Goal: Transaction & Acquisition: Obtain resource

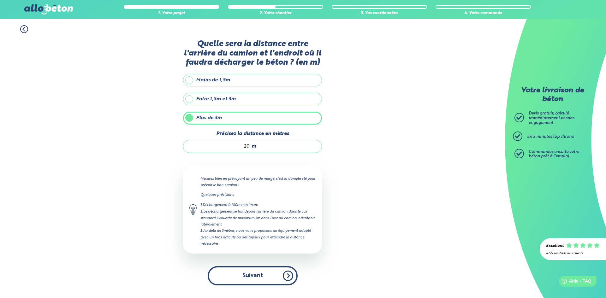
click at [250, 277] on button "Suivant" at bounding box center [253, 275] width 90 height 19
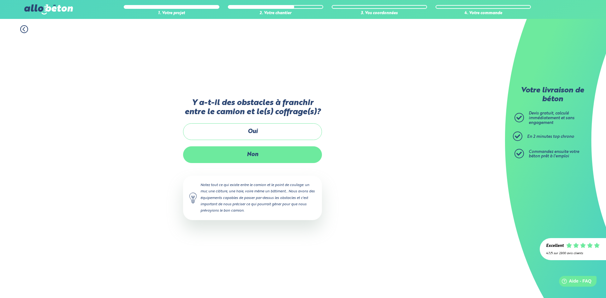
click at [249, 153] on label "Non" at bounding box center [252, 154] width 139 height 17
click at [0, 0] on input "Non" at bounding box center [0, 0] width 0 height 0
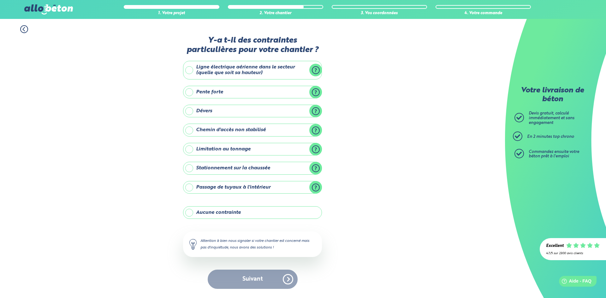
click at [196, 211] on label "Aucune contrainte" at bounding box center [252, 212] width 139 height 13
click at [0, 0] on input "Aucune contrainte" at bounding box center [0, 0] width 0 height 0
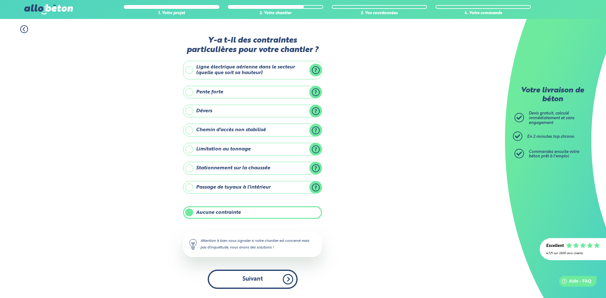
click at [287, 277] on button "Suivant" at bounding box center [253, 279] width 90 height 19
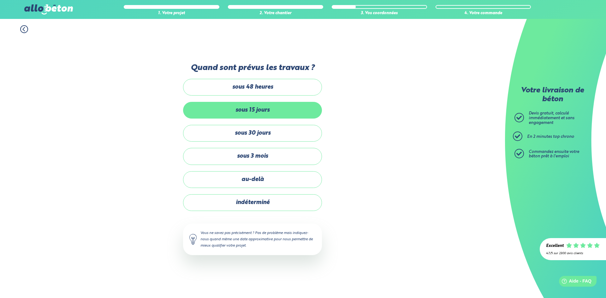
click at [251, 112] on label "sous 15 jours" at bounding box center [252, 110] width 139 height 17
click at [0, 0] on input "sous 15 jours" at bounding box center [0, 0] width 0 height 0
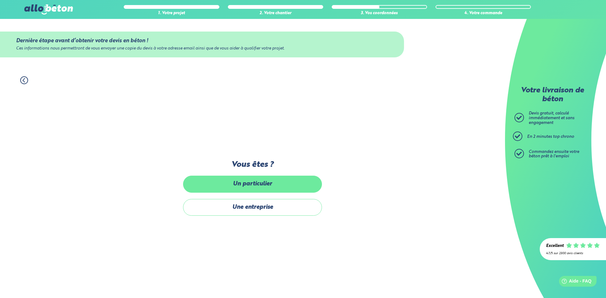
click at [252, 185] on label "Un particulier" at bounding box center [252, 184] width 139 height 17
click at [0, 0] on input "Un particulier" at bounding box center [0, 0] width 0 height 0
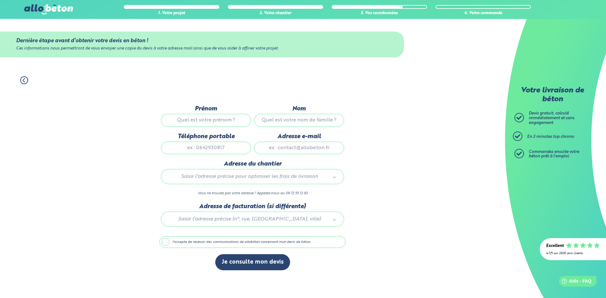
click at [208, 121] on input "Prénom" at bounding box center [206, 120] width 90 height 13
type input "BENJAMIN"
type input "CHOSSON"
type input "0631935991"
type input "79 rue Victor Gelu"
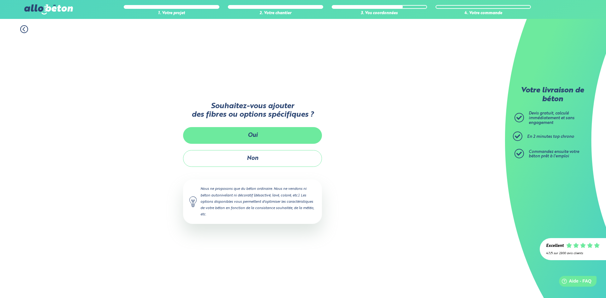
click at [241, 133] on button "Oui" at bounding box center [252, 135] width 139 height 17
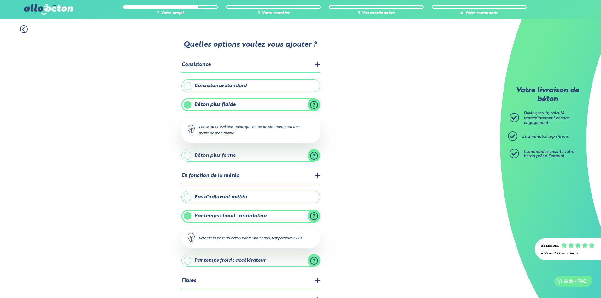
click at [263, 102] on label "Béton plus fluide" at bounding box center [250, 104] width 139 height 13
click at [0, 0] on input "Béton plus fluide" at bounding box center [0, 0] width 0 height 0
click at [256, 106] on label "Béton plus fluide" at bounding box center [250, 104] width 139 height 13
click at [0, 0] on input "Béton plus fluide" at bounding box center [0, 0] width 0 height 0
click at [210, 83] on label "Consistance standard" at bounding box center [250, 86] width 139 height 13
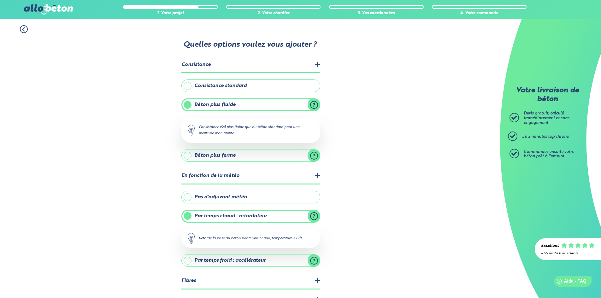
click at [0, 0] on input "Consistance standard" at bounding box center [0, 0] width 0 height 0
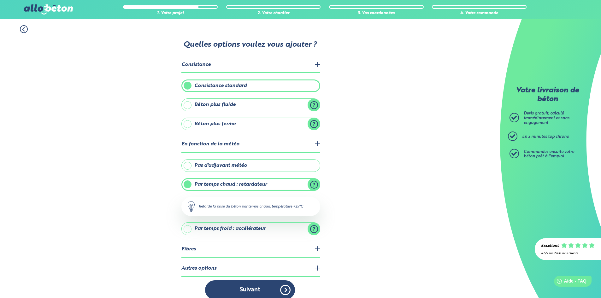
click at [210, 83] on label "Consistance standard" at bounding box center [250, 86] width 139 height 13
click at [0, 0] on input "Consistance standard" at bounding box center [0, 0] width 0 height 0
click at [169, 93] on div "1. Votre projet 2. Votre chantier 3. Vos coordonnées 4. Votre commande Quelles …" at bounding box center [250, 162] width 500 height 287
click at [155, 129] on div "1. Votre projet 2. Votre chantier 3. Vos coordonnées 4. Votre commande Quelles …" at bounding box center [250, 162] width 500 height 287
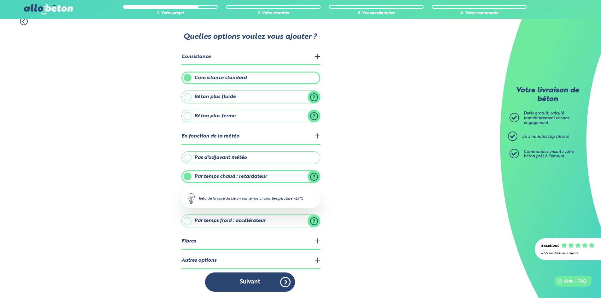
click at [317, 137] on legend "En fonction de la météo" at bounding box center [250, 137] width 139 height 16
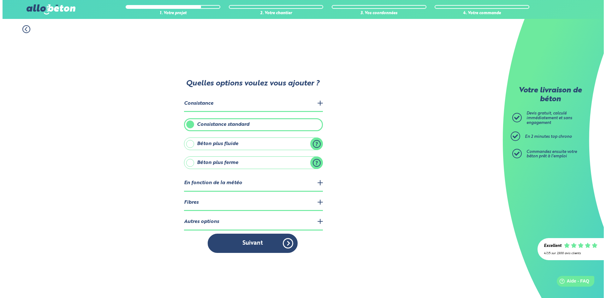
scroll to position [0, 0]
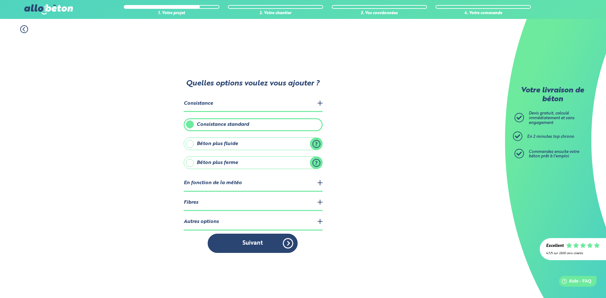
click at [319, 201] on legend "Fibres" at bounding box center [253, 203] width 139 height 16
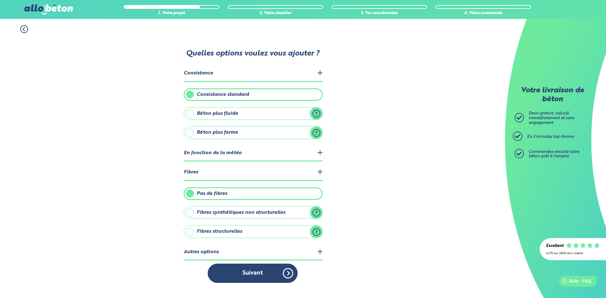
click at [320, 172] on legend "Fibres" at bounding box center [253, 173] width 139 height 16
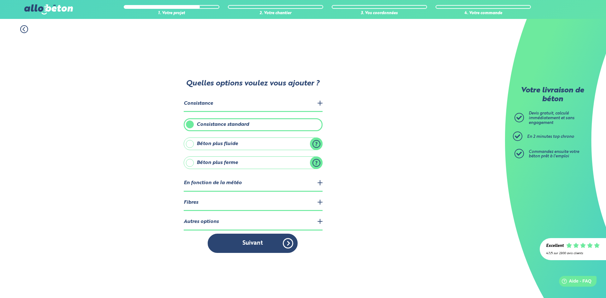
click at [319, 221] on legend "Autres options" at bounding box center [253, 222] width 139 height 16
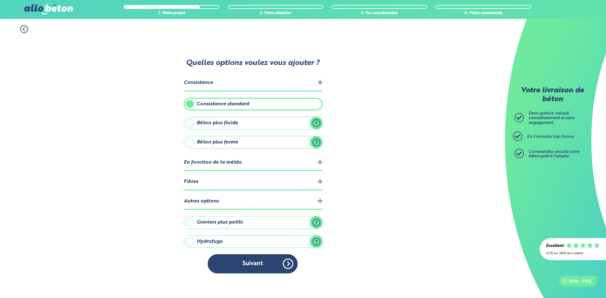
click at [189, 241] on label "Hydrofuge" at bounding box center [253, 241] width 139 height 13
click at [0, 0] on input "Hydrofuge" at bounding box center [0, 0] width 0 height 0
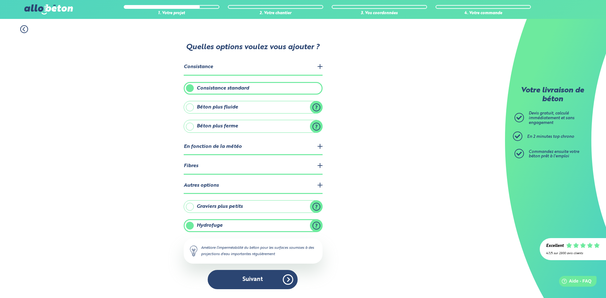
click at [317, 206] on label "Graviers plus petits" at bounding box center [253, 206] width 139 height 13
click at [0, 0] on input "Graviers plus petits" at bounding box center [0, 0] width 0 height 0
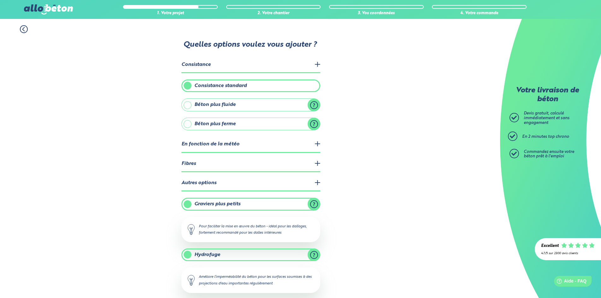
click at [315, 205] on label "Graviers plus petits" at bounding box center [250, 204] width 139 height 13
click at [0, 0] on input "Graviers plus petits" at bounding box center [0, 0] width 0 height 0
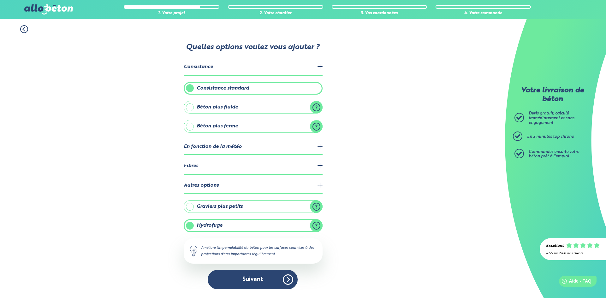
click at [192, 207] on label "Graviers plus petits" at bounding box center [253, 206] width 139 height 13
click at [0, 0] on input "Graviers plus petits" at bounding box center [0, 0] width 0 height 0
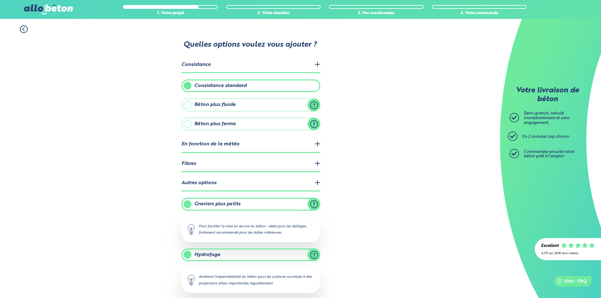
click at [316, 63] on legend "Consistance" at bounding box center [250, 65] width 139 height 16
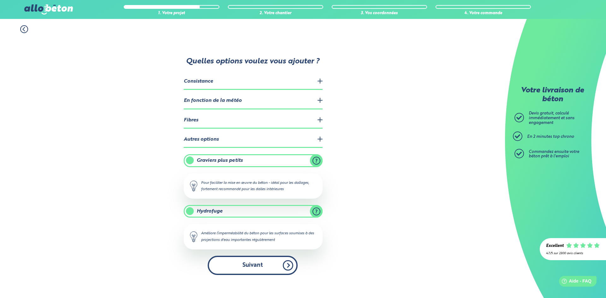
click at [255, 264] on button "Suivant" at bounding box center [253, 265] width 90 height 19
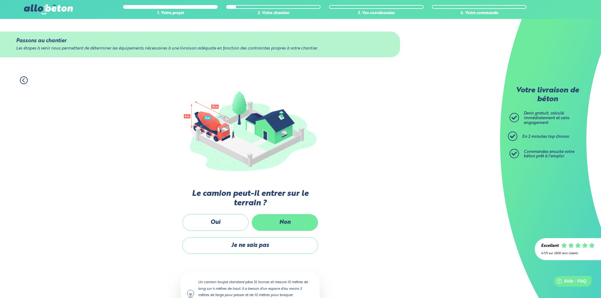
click at [291, 227] on label "Non" at bounding box center [285, 222] width 66 height 17
click at [0, 0] on input "Non" at bounding box center [0, 0] width 0 height 0
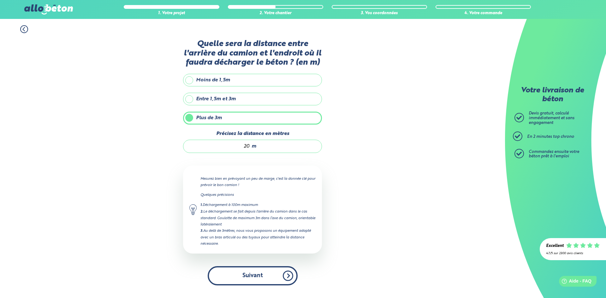
click at [266, 279] on button "Suivant" at bounding box center [253, 275] width 90 height 19
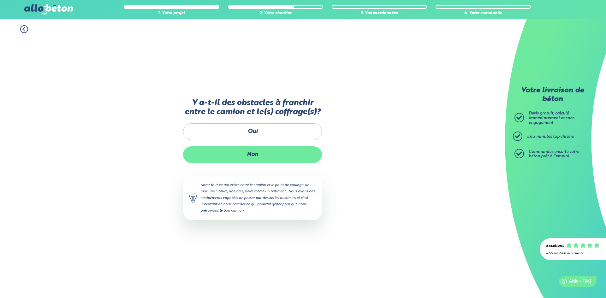
click at [257, 154] on label "Non" at bounding box center [252, 154] width 139 height 17
click at [0, 0] on input "Non" at bounding box center [0, 0] width 0 height 0
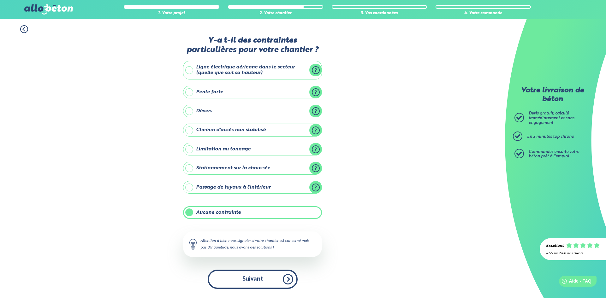
click at [265, 278] on button "Suivant" at bounding box center [253, 279] width 90 height 19
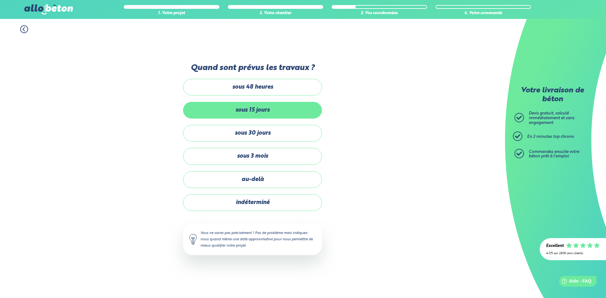
click at [254, 110] on label "sous 15 jours" at bounding box center [252, 110] width 139 height 17
click at [0, 0] on input "sous 15 jours" at bounding box center [0, 0] width 0 height 0
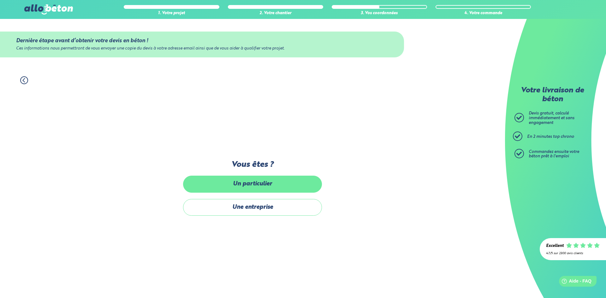
click at [251, 179] on label "Un particulier" at bounding box center [252, 184] width 139 height 17
click at [0, 0] on input "Un particulier" at bounding box center [0, 0] width 0 height 0
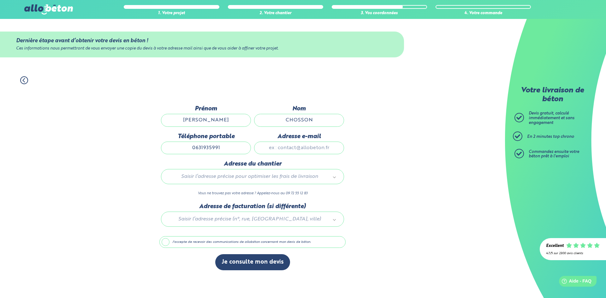
click at [291, 149] on input "Adresse e-mail" at bounding box center [299, 148] width 90 height 13
type input "vladul4@hotmail.com"
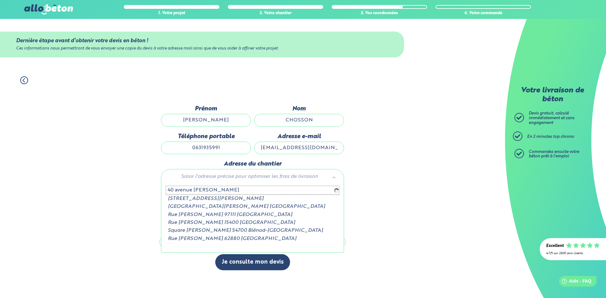
type input "40 avenue emile zola"
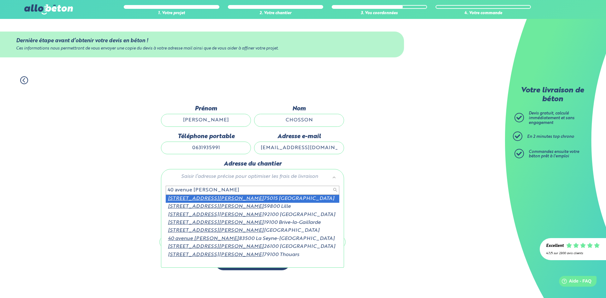
scroll to position [1, 0]
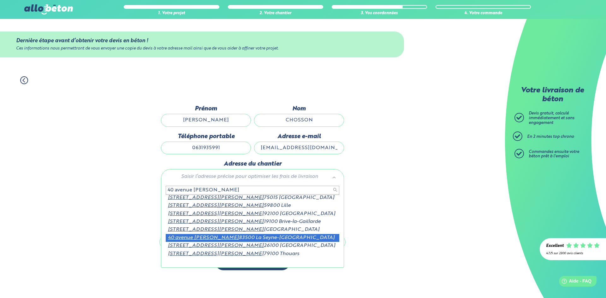
type input "40 avenue emile zola"
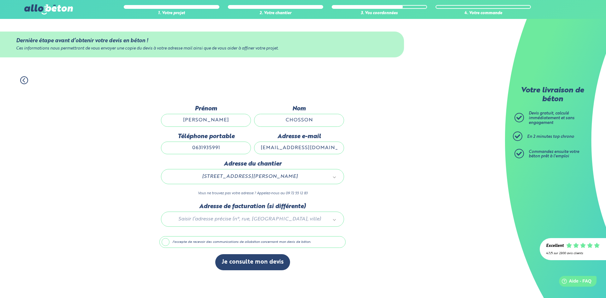
click at [212, 218] on div at bounding box center [252, 218] width 186 height 30
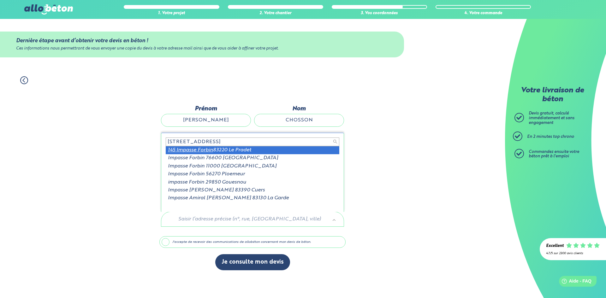
type input "145 impasse forbin"
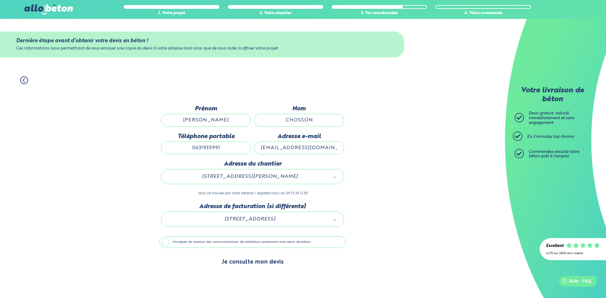
click at [266, 264] on button "Je consulte mon devis" at bounding box center [252, 262] width 75 height 16
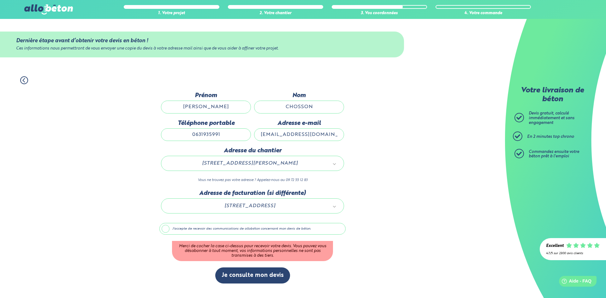
click at [167, 227] on label "J'accepte de recevoir des communications de allobéton concernant mon devis de b…" at bounding box center [252, 229] width 186 height 12
click at [0, 0] on input "J'accepte de recevoir des communications de allobéton concernant mon devis de b…" at bounding box center [0, 0] width 0 height 0
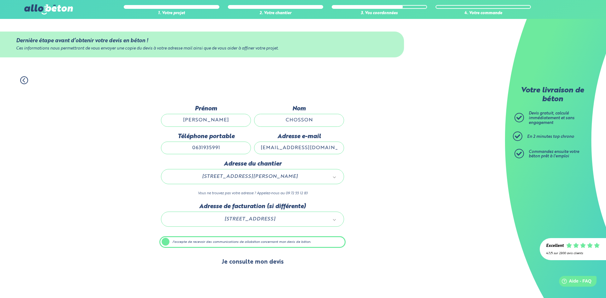
click at [259, 264] on button "Je consulte mon devis" at bounding box center [252, 262] width 75 height 16
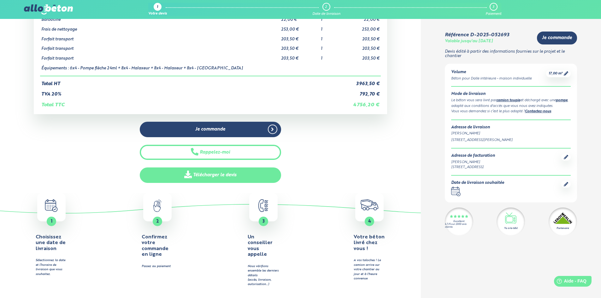
scroll to position [158, 0]
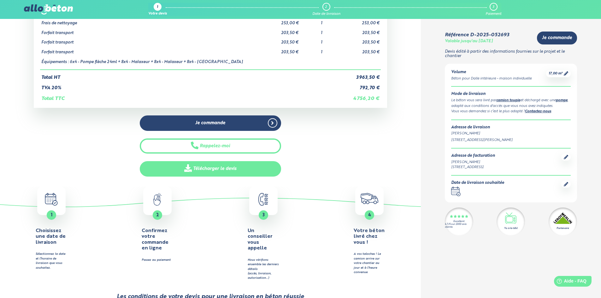
click at [213, 167] on link "Télécharger le devis" at bounding box center [210, 168] width 141 height 15
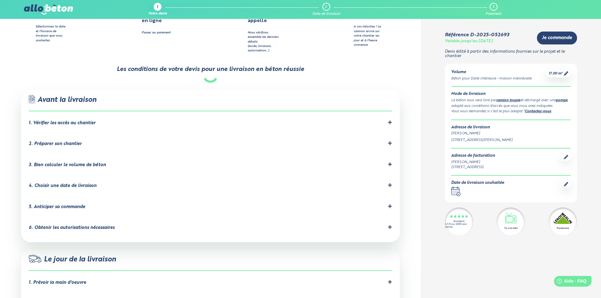
scroll to position [379, 0]
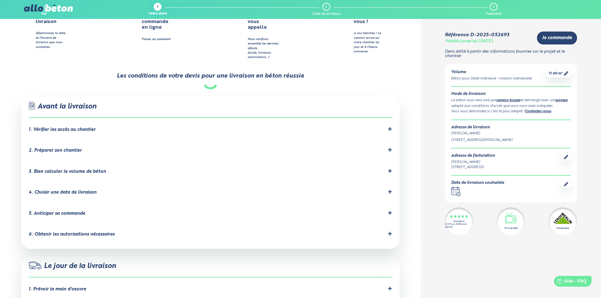
click at [389, 127] on icon at bounding box center [390, 129] width 4 height 4
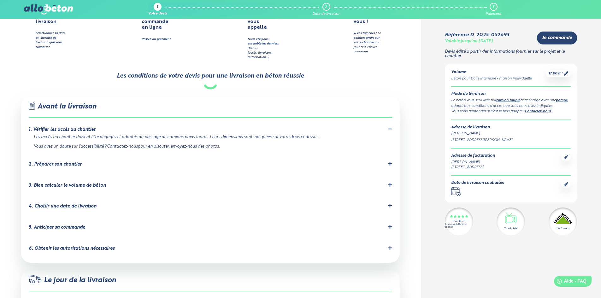
click at [389, 127] on icon at bounding box center [390, 129] width 4 height 4
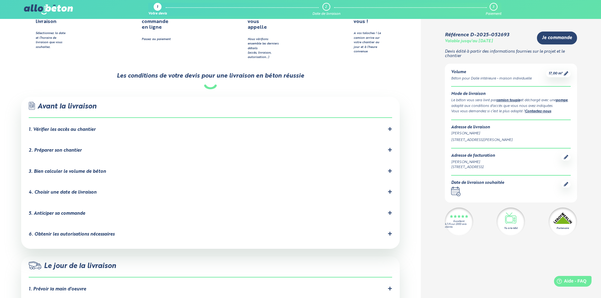
click at [390, 148] on icon at bounding box center [390, 150] width 4 height 4
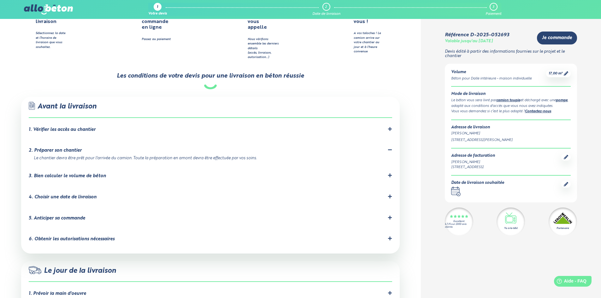
click at [390, 150] on icon at bounding box center [390, 150] width 4 height 1
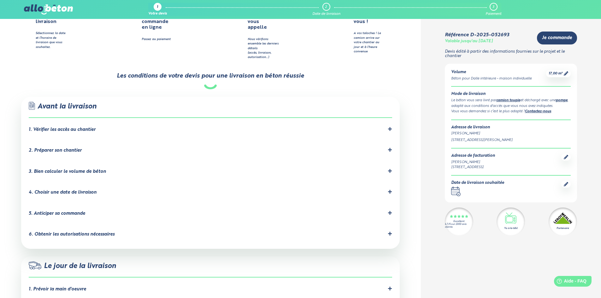
click at [391, 169] on icon at bounding box center [390, 171] width 4 height 4
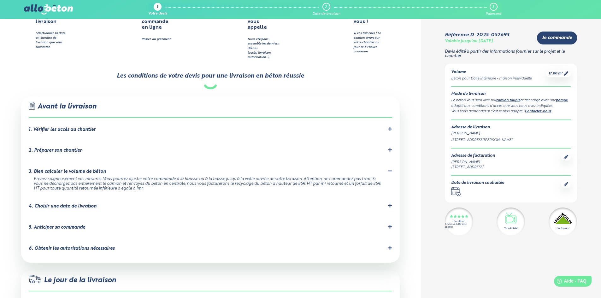
click at [391, 169] on icon at bounding box center [390, 171] width 4 height 4
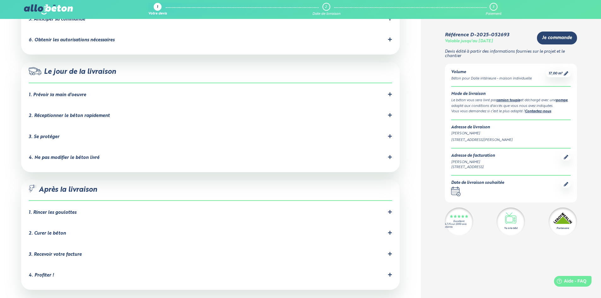
scroll to position [568, 0]
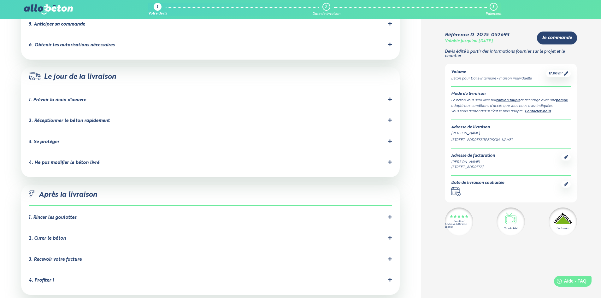
click at [392, 236] on icon at bounding box center [390, 238] width 4 height 4
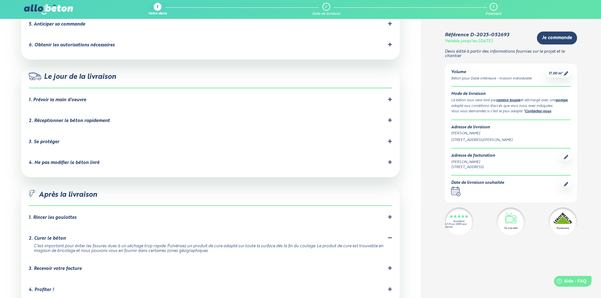
click at [392, 236] on icon at bounding box center [390, 238] width 4 height 4
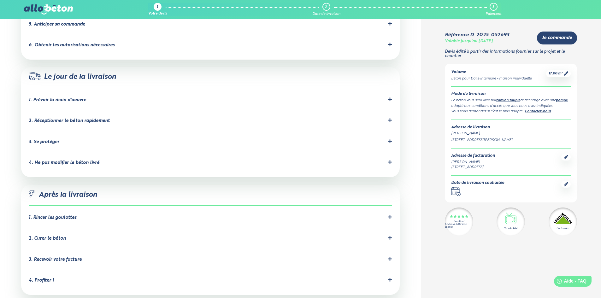
click at [390, 257] on icon at bounding box center [390, 259] width 4 height 4
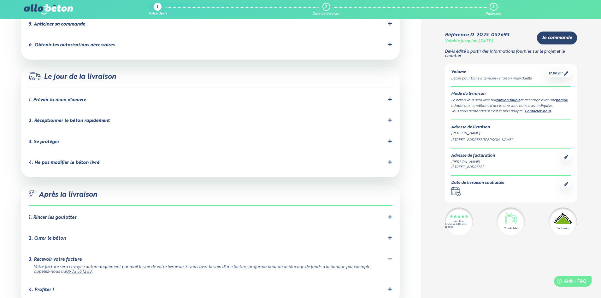
click at [390, 257] on icon at bounding box center [390, 259] width 4 height 4
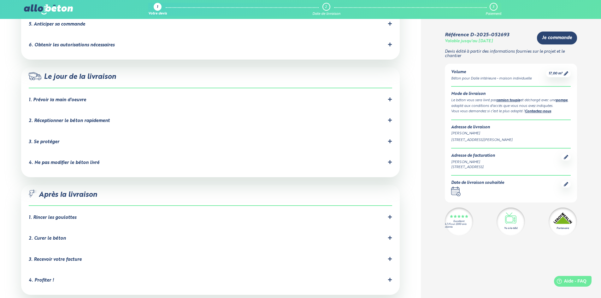
click at [388, 278] on icon at bounding box center [390, 280] width 4 height 4
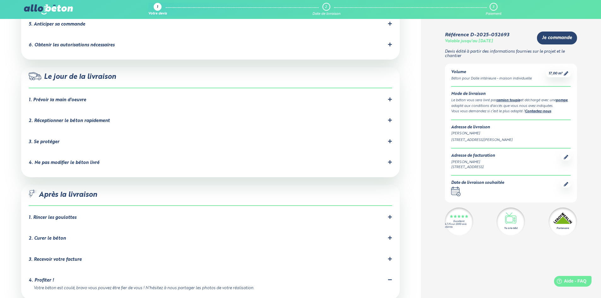
click at [388, 278] on icon at bounding box center [390, 280] width 4 height 4
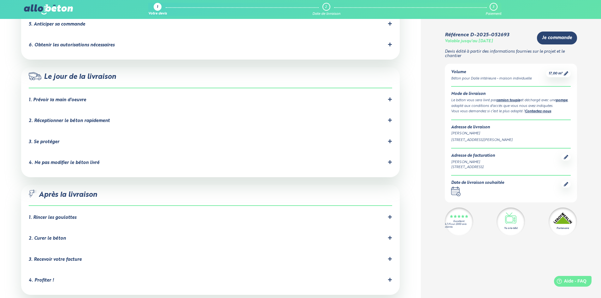
click at [388, 160] on icon at bounding box center [390, 162] width 4 height 4
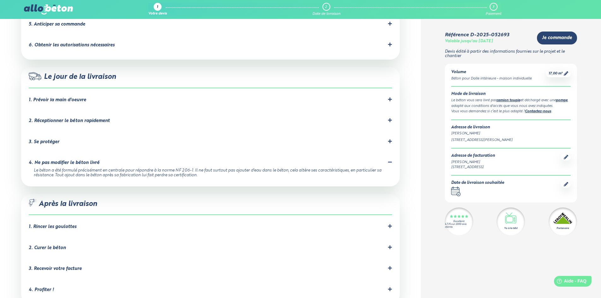
click at [388, 160] on icon at bounding box center [390, 162] width 4 height 4
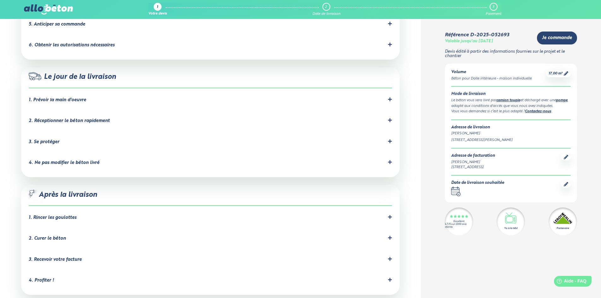
click at [390, 139] on icon at bounding box center [390, 141] width 4 height 4
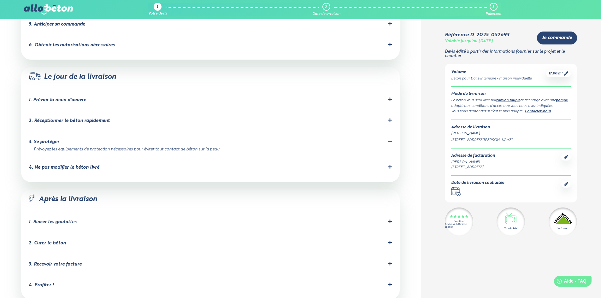
click at [390, 139] on icon at bounding box center [390, 141] width 4 height 4
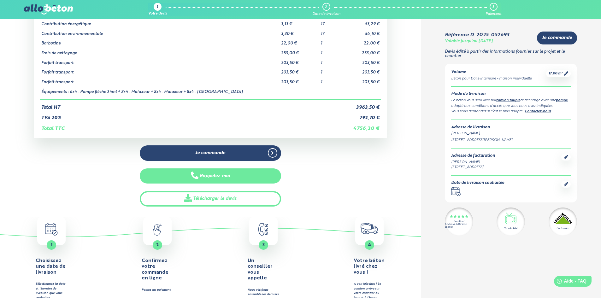
scroll to position [126, 0]
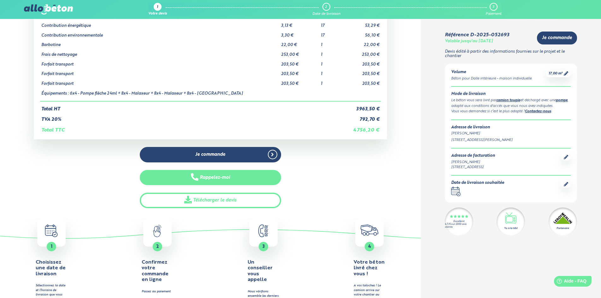
click at [233, 180] on button "Rappelez-moi" at bounding box center [210, 177] width 141 height 15
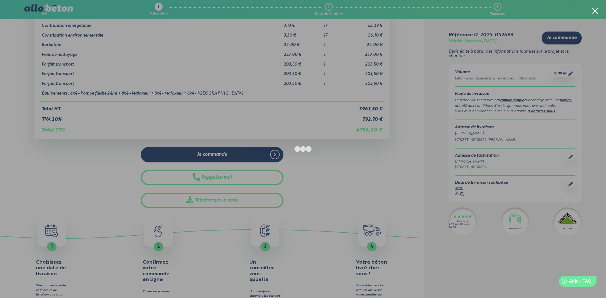
click at [89, 190] on div at bounding box center [303, 149] width 606 height 298
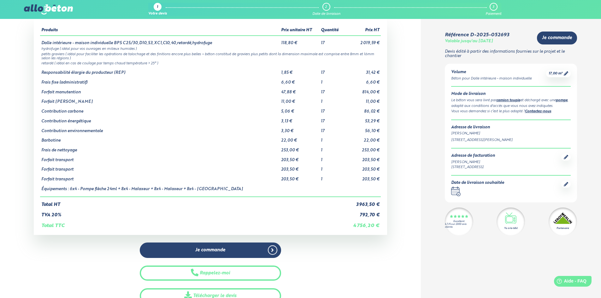
scroll to position [32, 0]
click at [456, 192] on icon ".calendar-icon { fill: none; stroke: #2b4572; stroke-linecap: round; stroke-lin…" at bounding box center [455, 191] width 9 height 9
click at [498, 186] on div "Date de livraison souhaitée .calendar-icon { fill: none; stroke: #2b4572; strok…" at bounding box center [477, 188] width 53 height 15
click at [502, 183] on div "Date de livraison souhaitée" at bounding box center [477, 183] width 53 height 5
click at [565, 186] on icon at bounding box center [566, 184] width 4 height 4
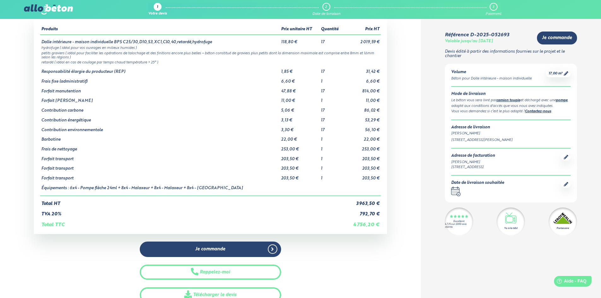
click at [566, 186] on icon at bounding box center [566, 184] width 4 height 4
click at [486, 183] on div "Date de livraison souhaitée" at bounding box center [477, 183] width 53 height 5
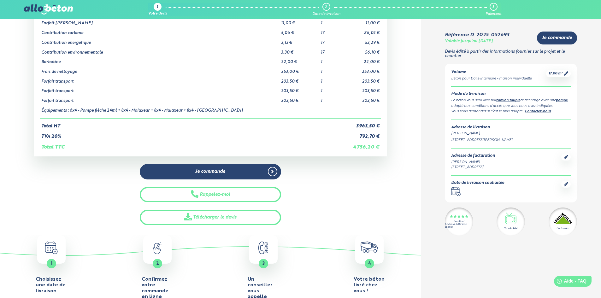
scroll to position [63, 0]
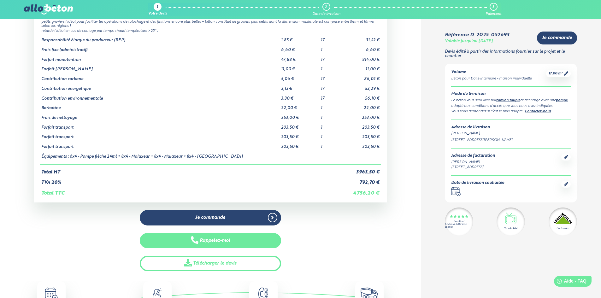
click at [221, 242] on button "Rappelez-moi" at bounding box center [210, 240] width 141 height 15
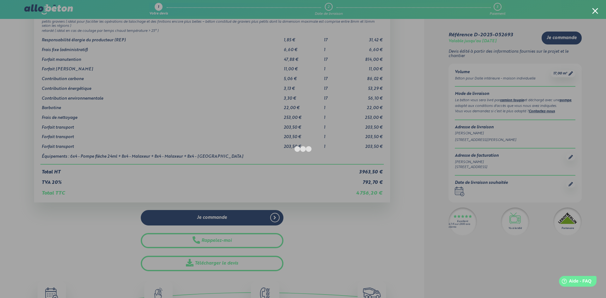
click at [66, 230] on div at bounding box center [303, 149] width 606 height 298
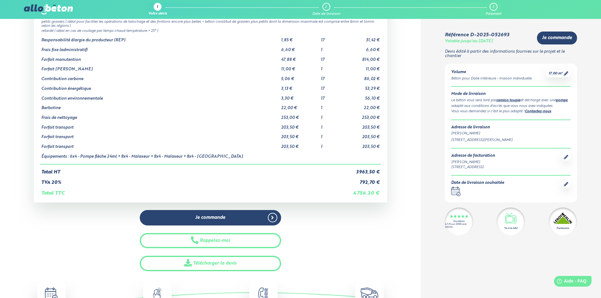
scroll to position [0, 0]
